Goal: Find specific page/section: Find specific page/section

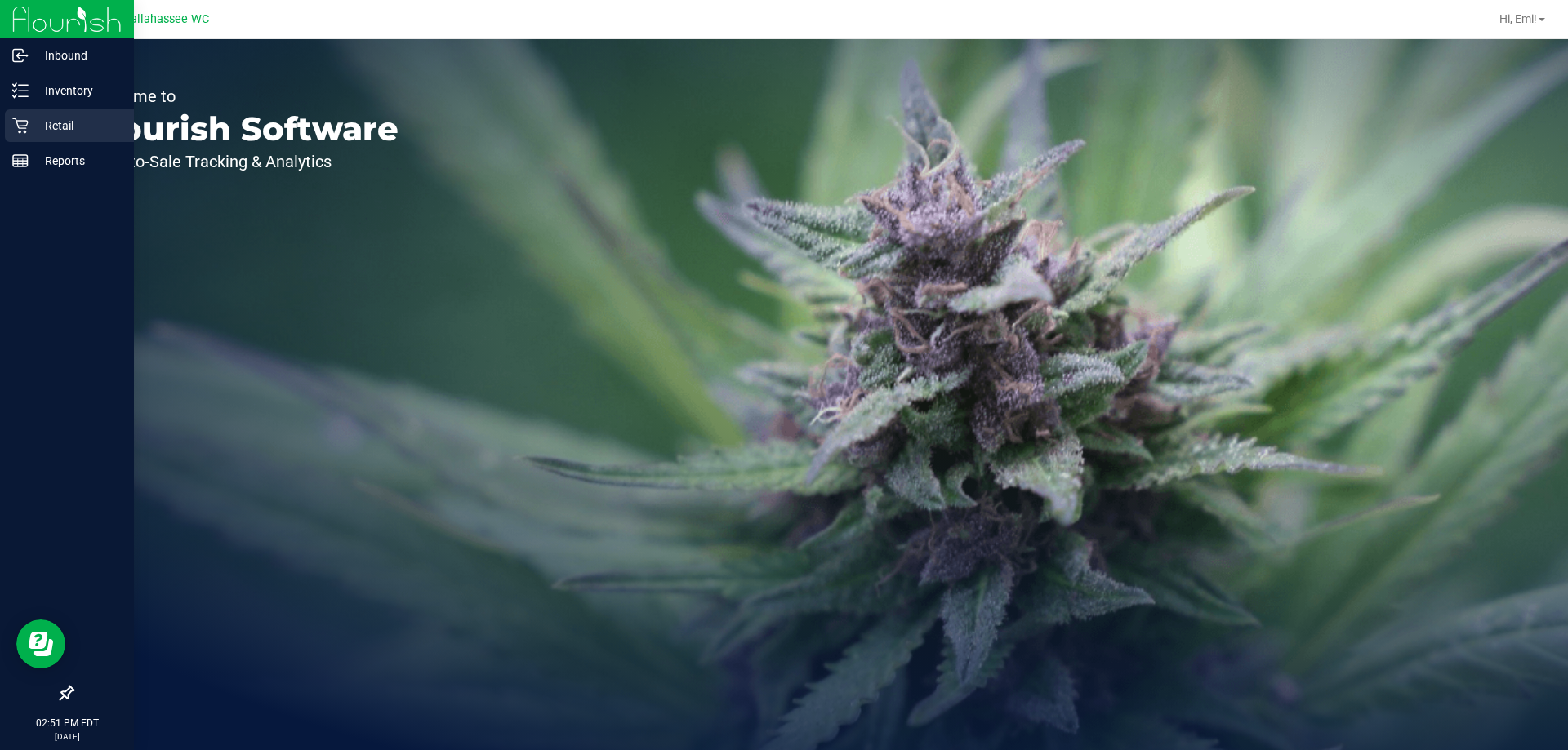
click at [59, 121] on p "Retail" at bounding box center [78, 126] width 98 height 20
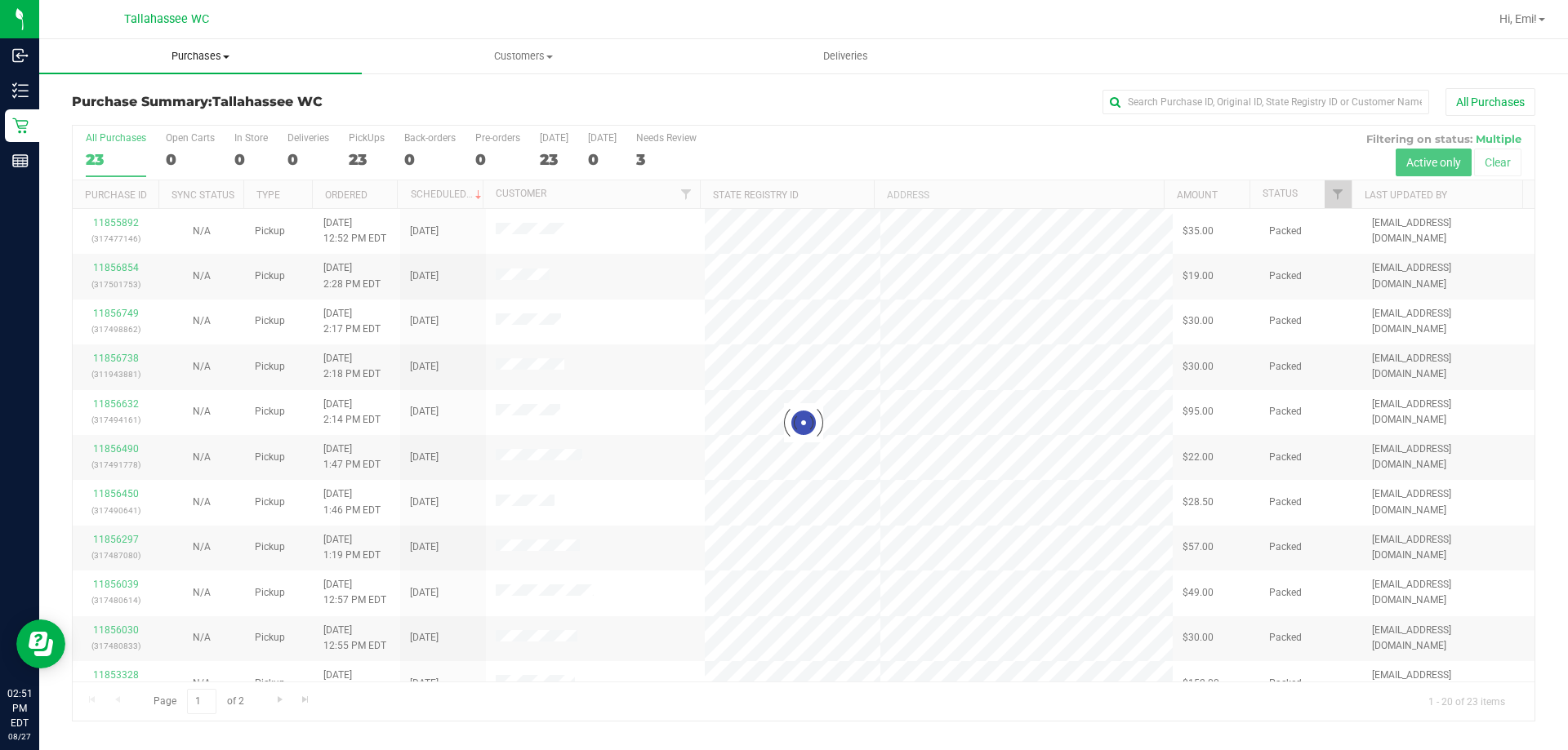
click at [264, 55] on span "Purchases" at bounding box center [201, 56] width 323 height 14
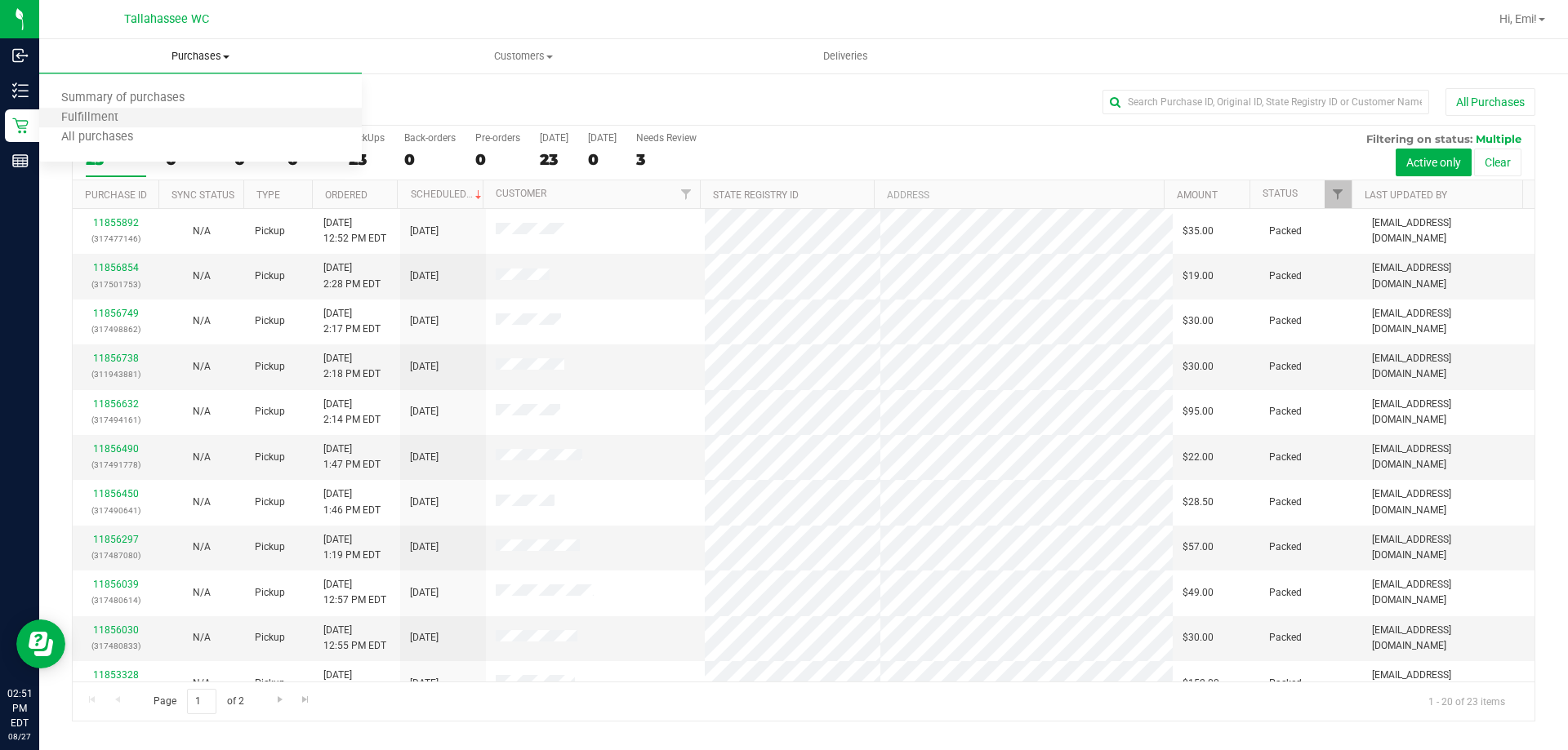
click at [186, 113] on li "Fulfillment" at bounding box center [201, 119] width 323 height 20
